Goal: Task Accomplishment & Management: Use online tool/utility

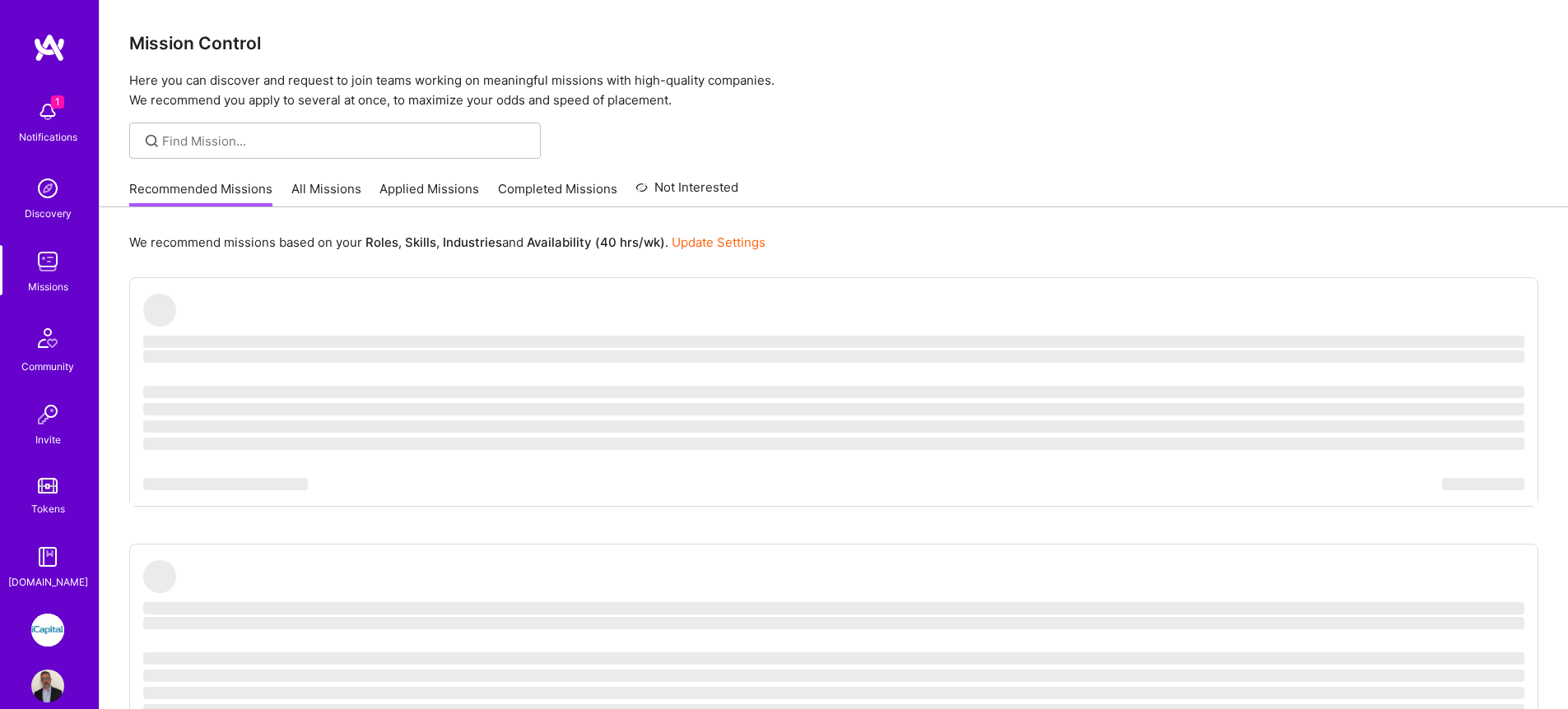
click at [45, 126] on img at bounding box center [48, 112] width 33 height 33
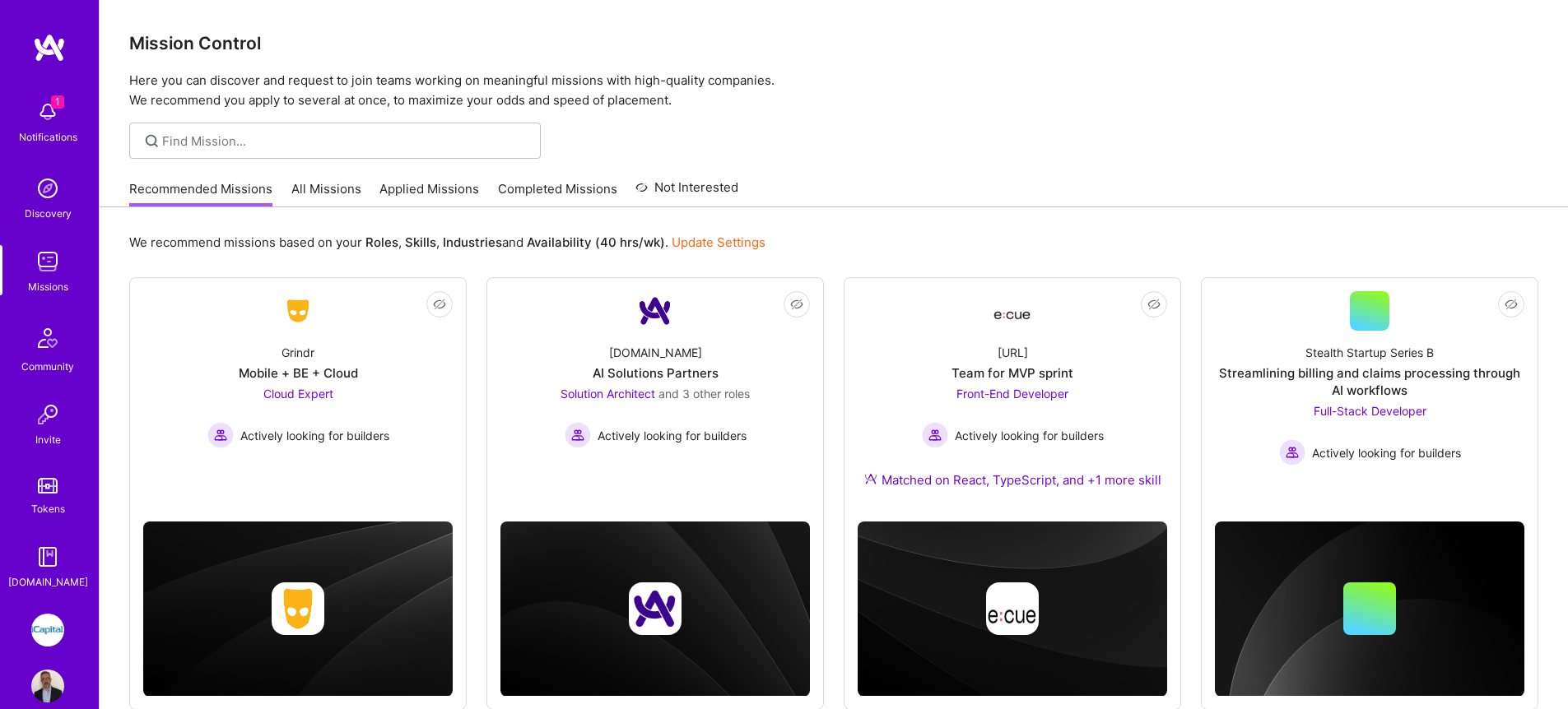
click at [49, 274] on img at bounding box center [48, 262] width 33 height 33
click at [51, 270] on img at bounding box center [48, 262] width 33 height 33
click at [392, 187] on link "Applied Missions" at bounding box center [429, 194] width 99 height 27
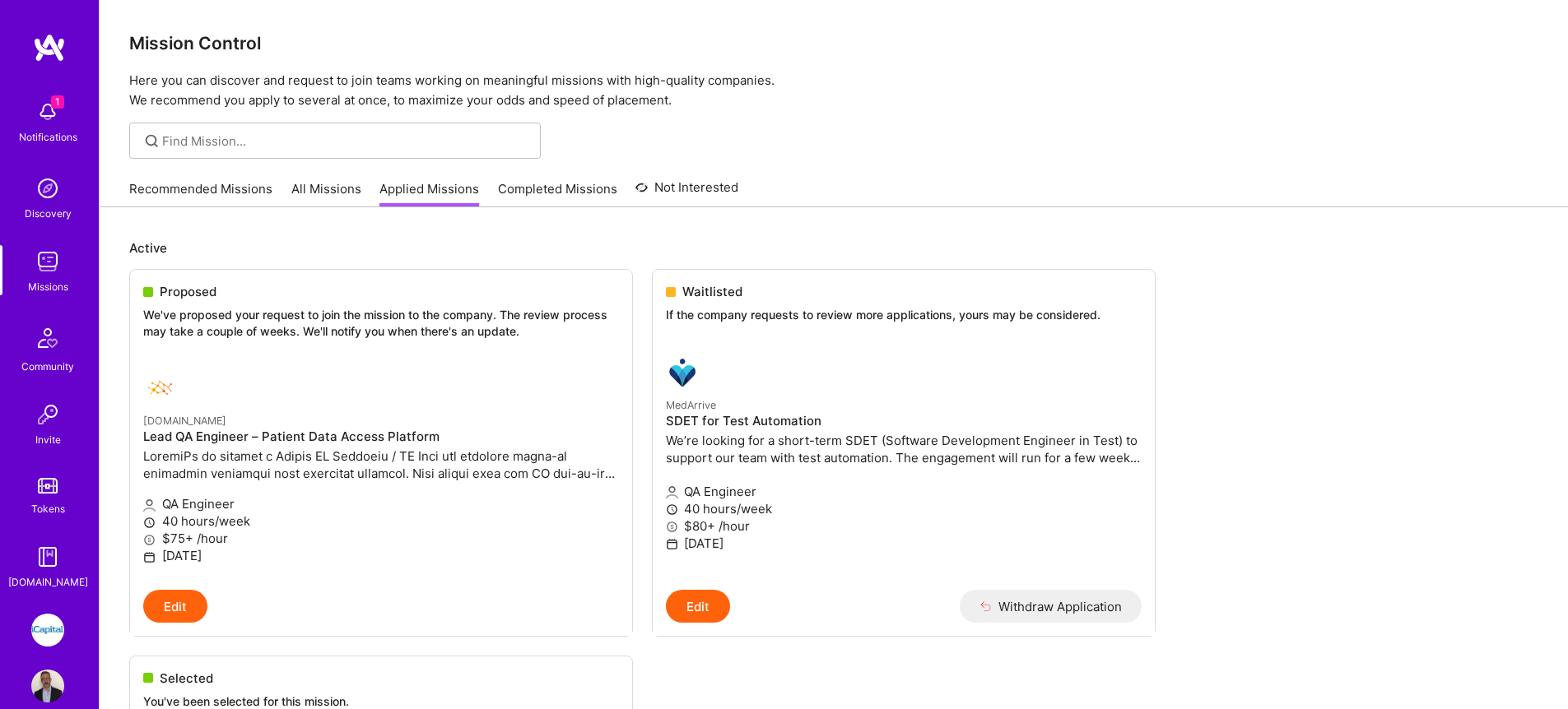
click at [337, 185] on link "All Missions" at bounding box center [326, 194] width 70 height 27
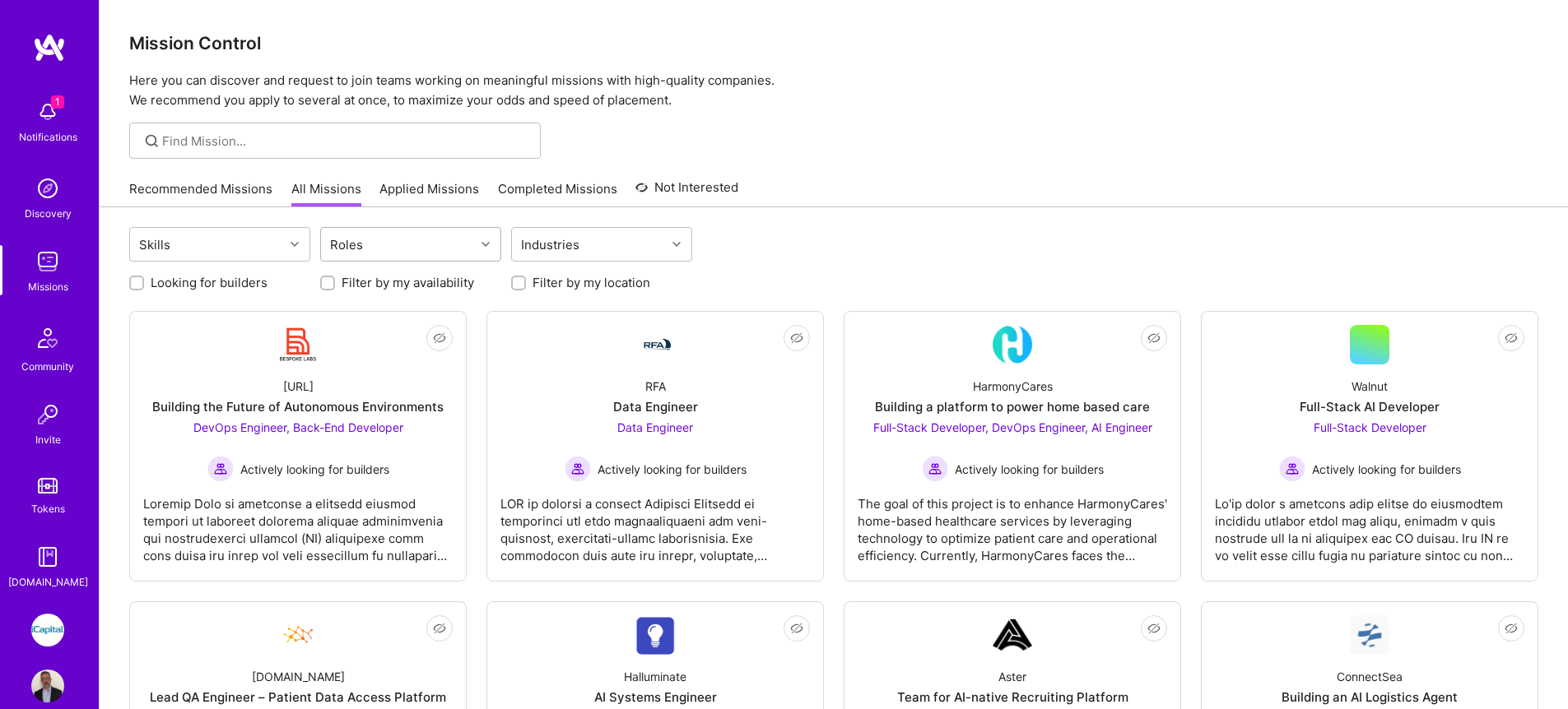
click at [388, 243] on div "Roles" at bounding box center [398, 244] width 154 height 33
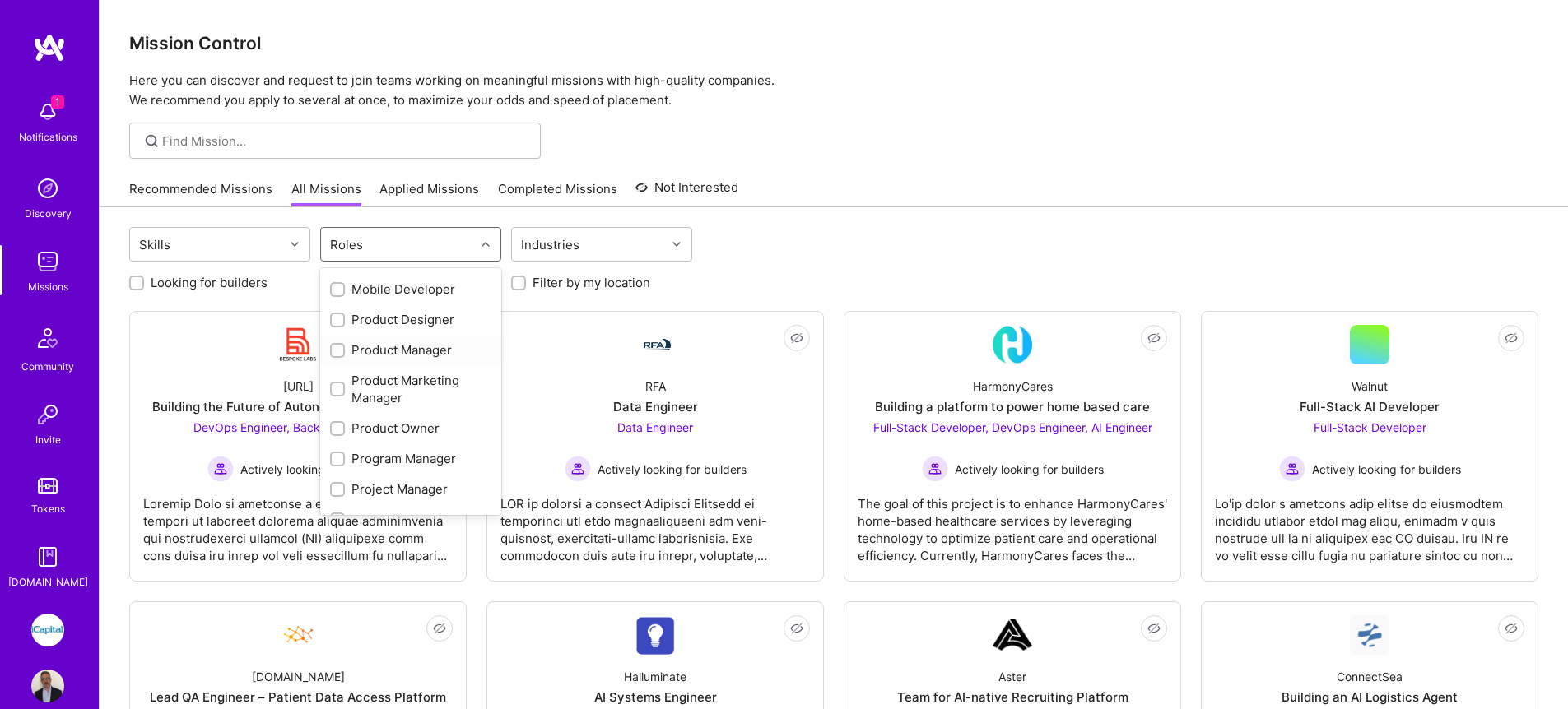
scroll to position [786, 0]
click at [382, 334] on div "QA Engineer" at bounding box center [411, 344] width 181 height 30
checkbox input "true"
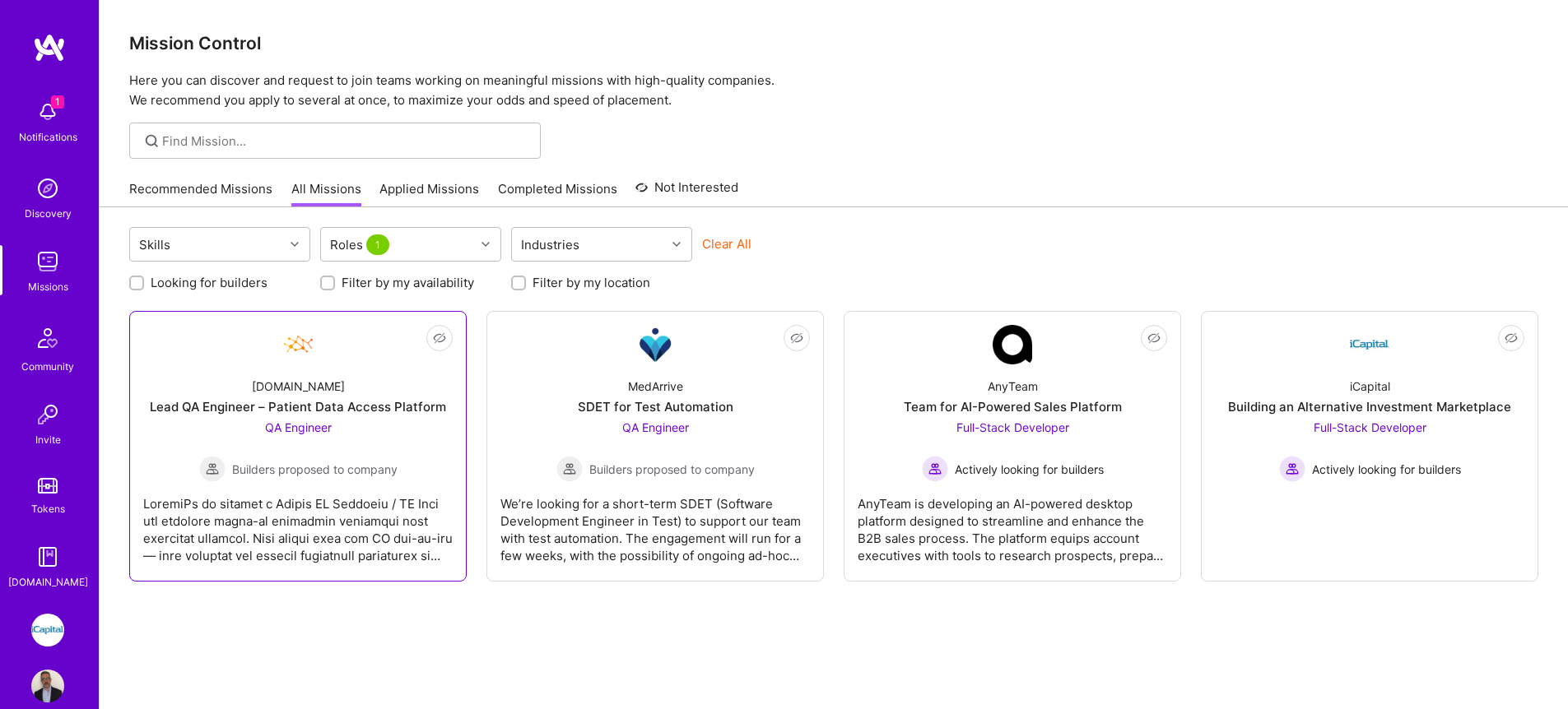
click at [238, 332] on link "Not Interested [DOMAIN_NAME] Lead QA Engineer – Patient Data Access Platform QA…" at bounding box center [298, 446] width 310 height 243
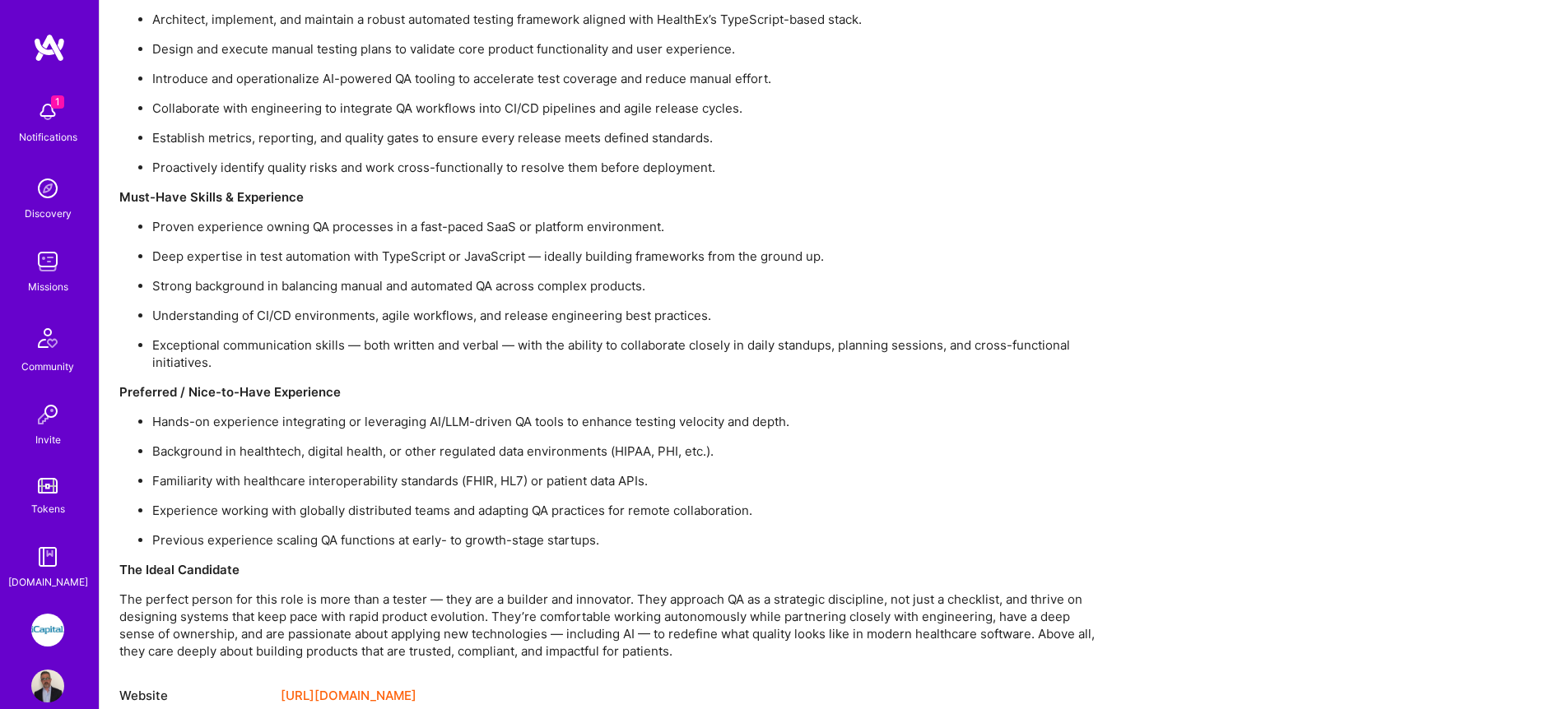
scroll to position [1398, 0]
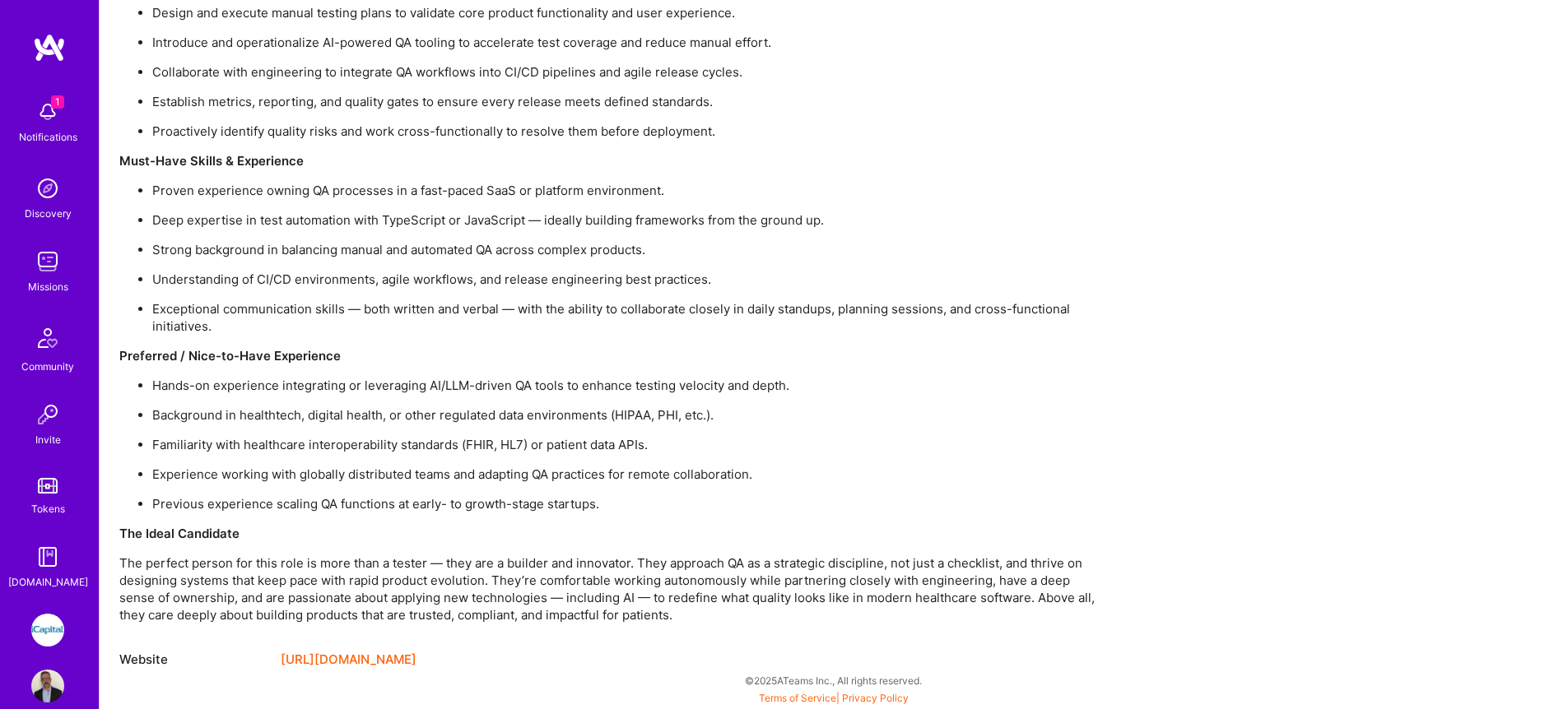
click at [399, 660] on link "[URL][DOMAIN_NAME]" at bounding box center [348, 660] width 135 height 19
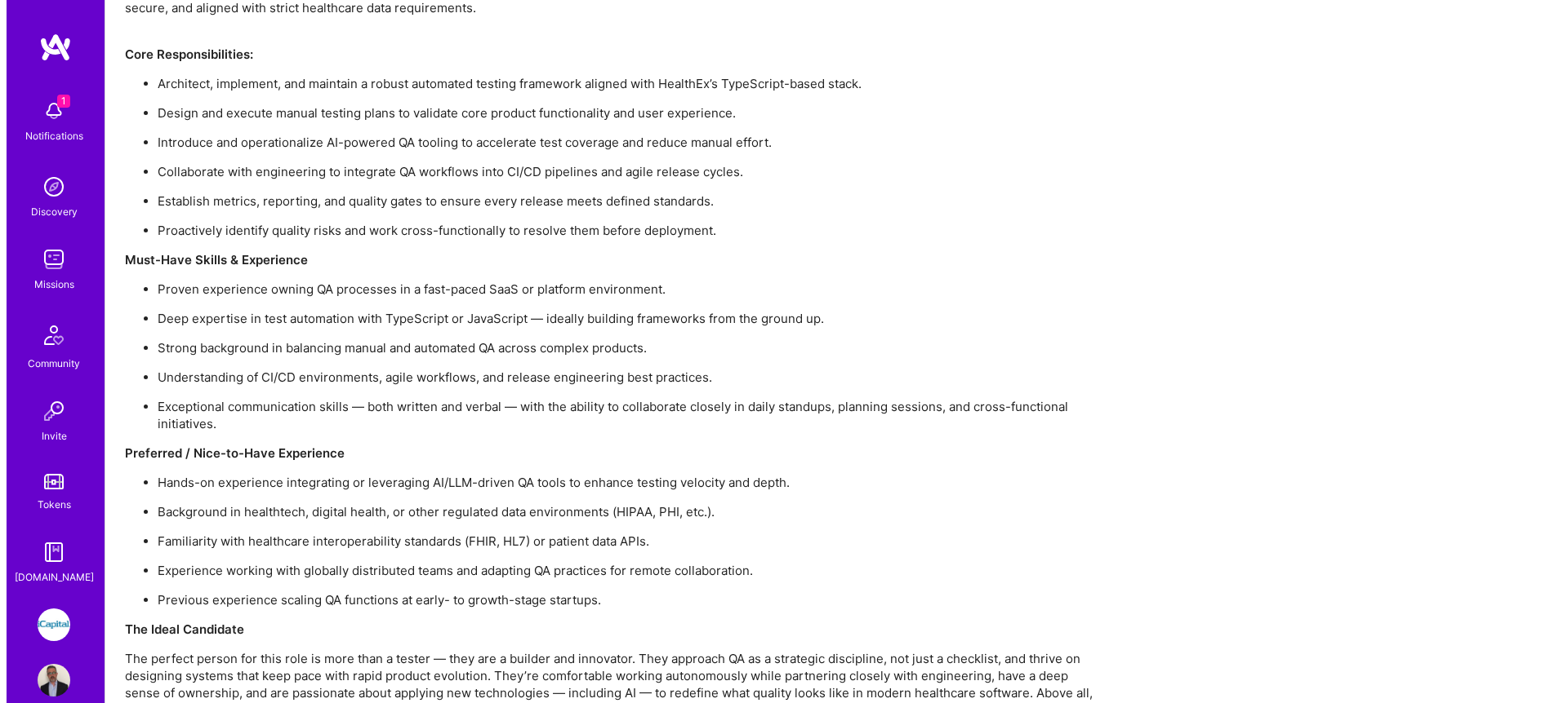
scroll to position [1284, 0]
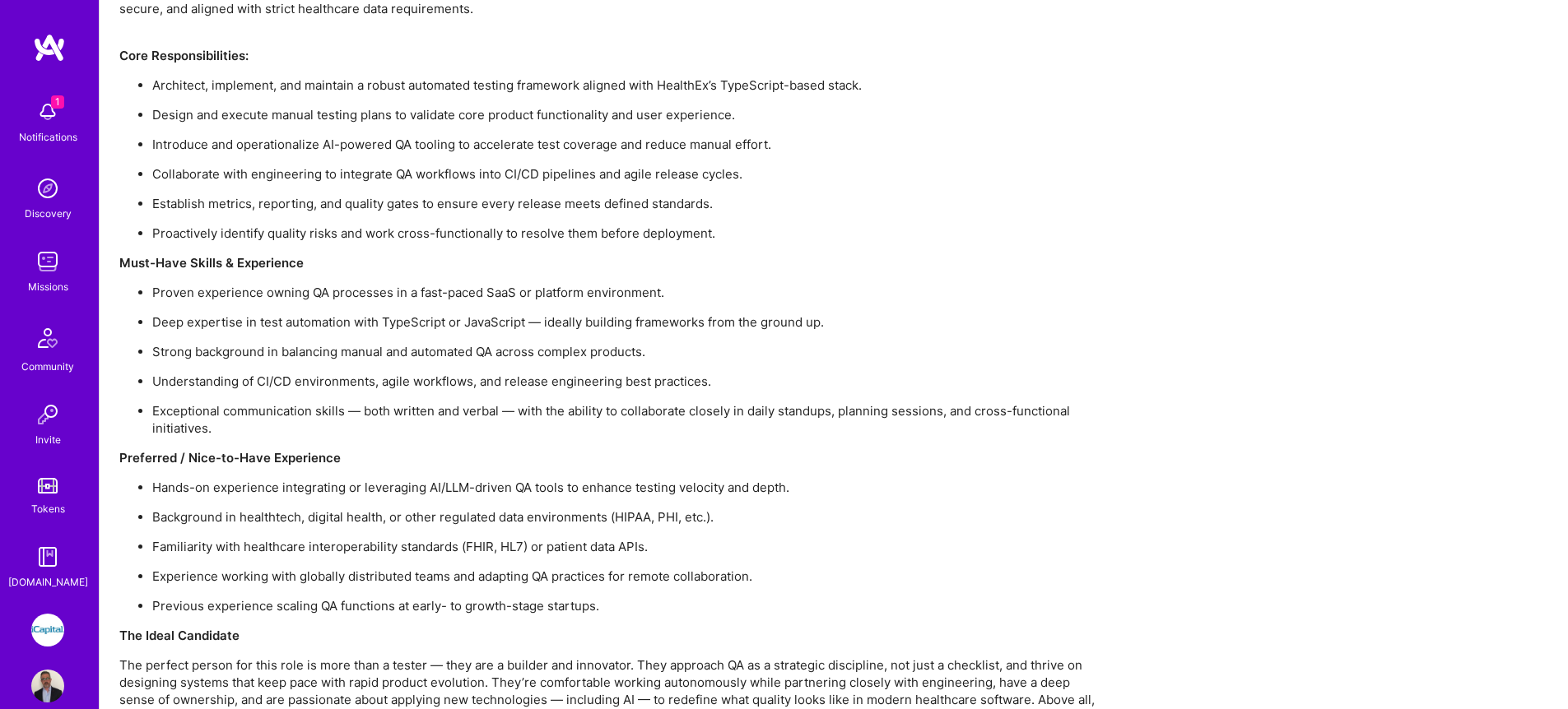
click at [61, 122] on div "1 Notifications" at bounding box center [48, 121] width 102 height 56
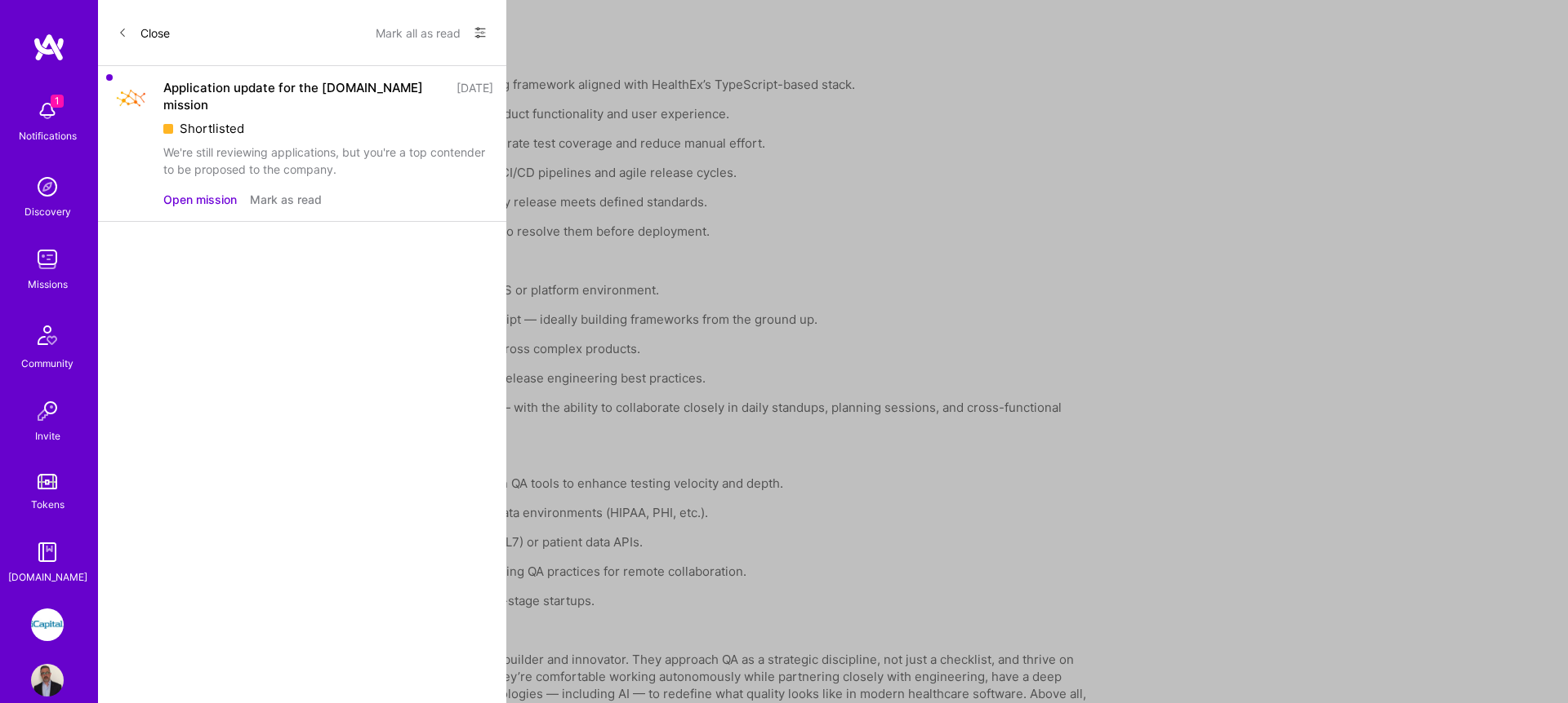
click at [195, 149] on div "We're still reviewing applications, but you're a top contender to be proposed t…" at bounding box center [328, 160] width 329 height 34
click at [206, 200] on button "Open mission" at bounding box center [200, 200] width 73 height 17
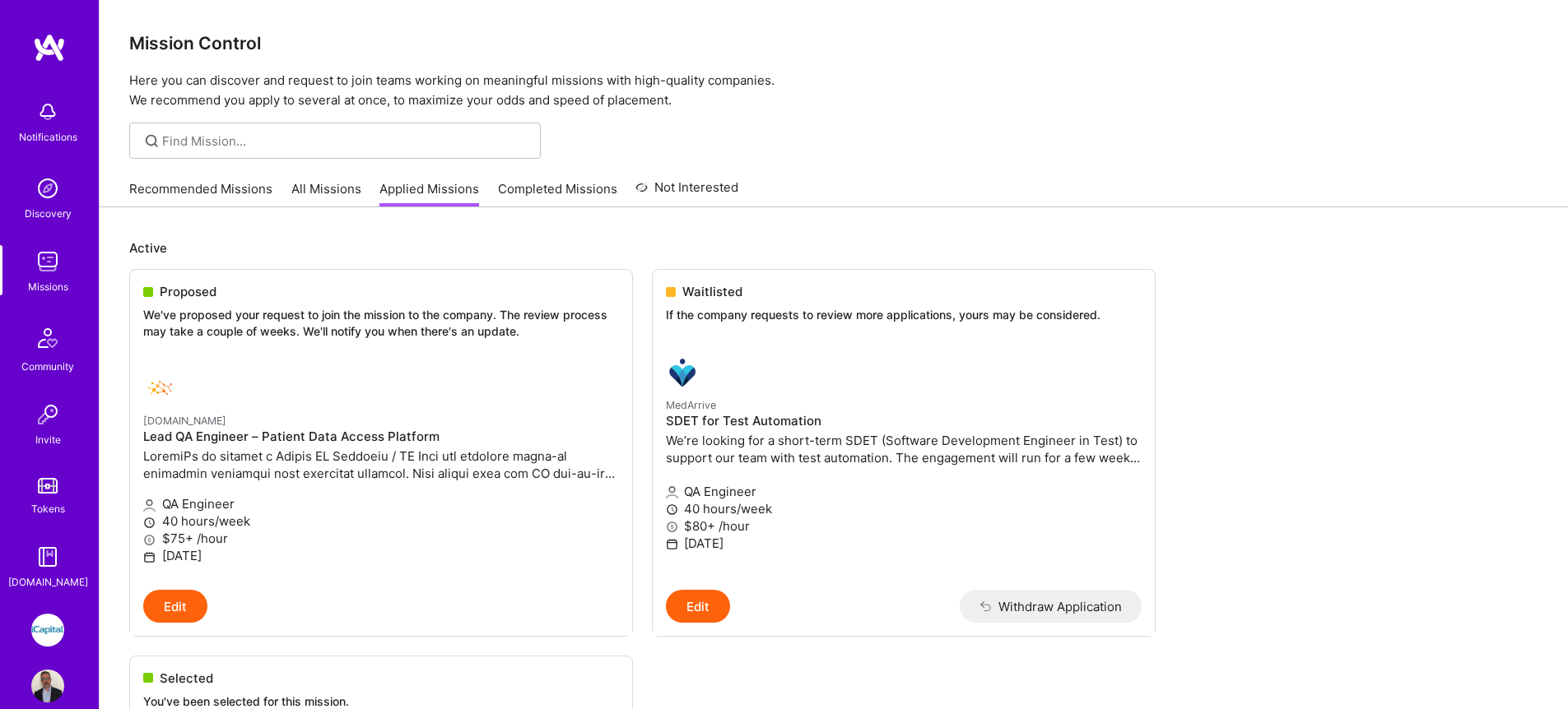
click at [321, 184] on link "All Missions" at bounding box center [326, 194] width 70 height 27
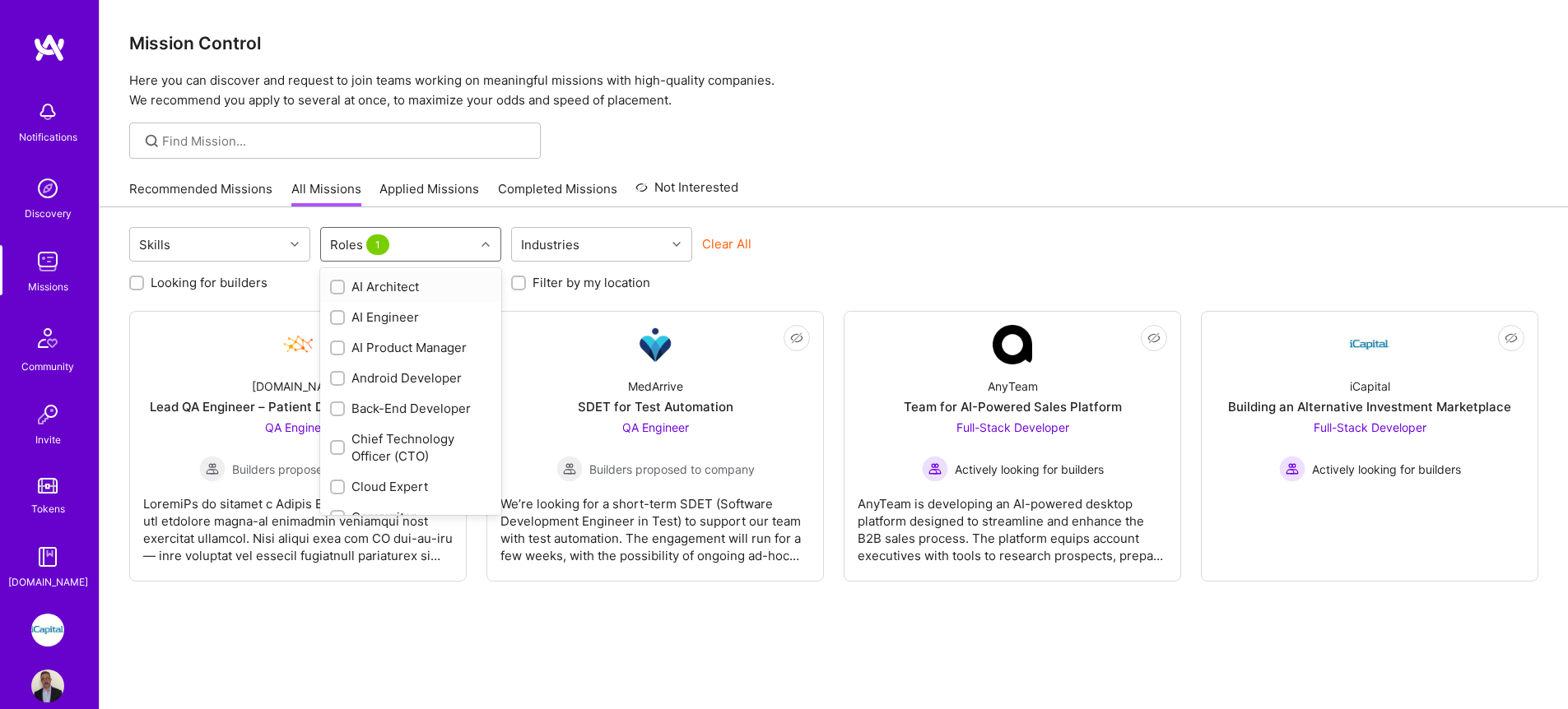
click at [454, 249] on div "Roles 1" at bounding box center [398, 244] width 154 height 33
click at [394, 349] on div "QA Engineer" at bounding box center [411, 345] width 162 height 18
checkbox input "false"
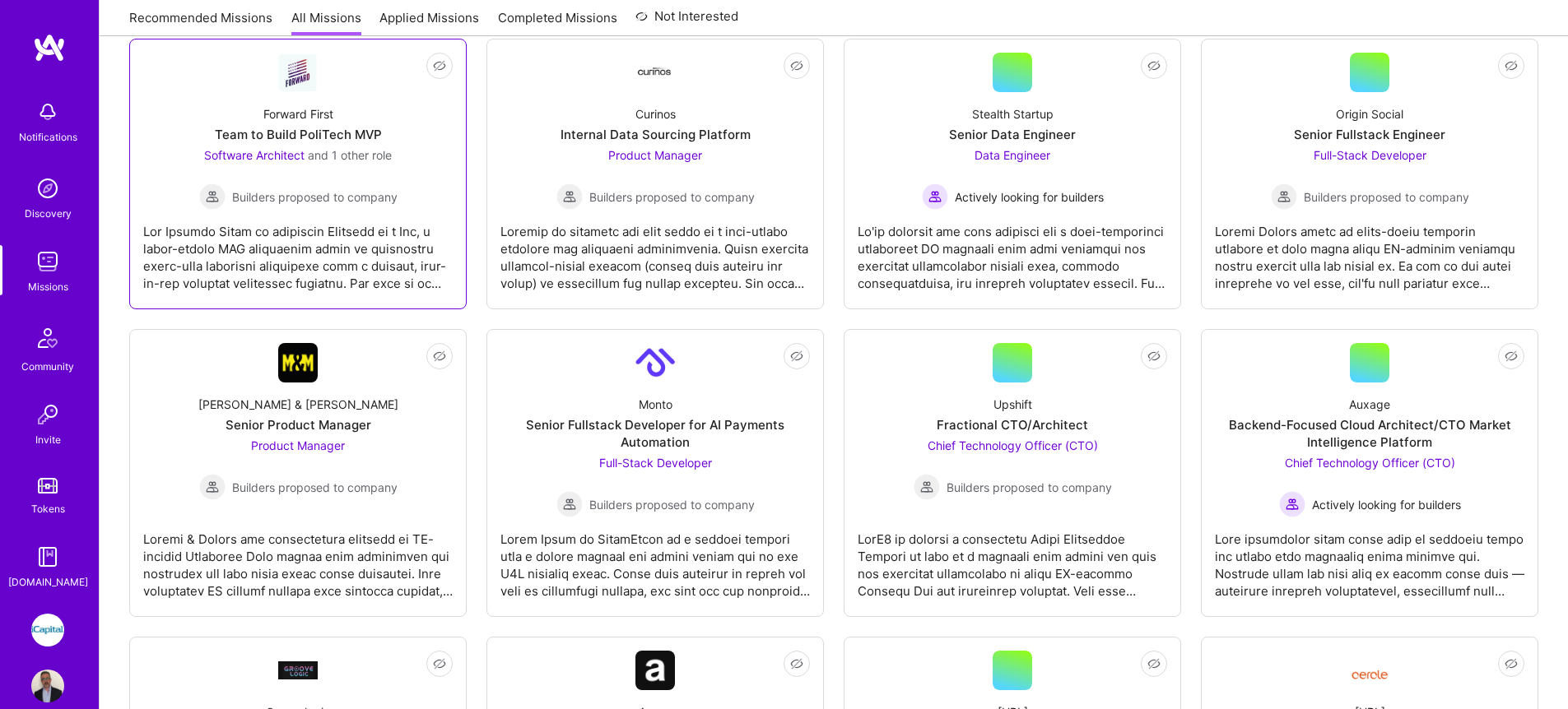
scroll to position [932, 0]
